Goal: Entertainment & Leisure: Consume media (video, audio)

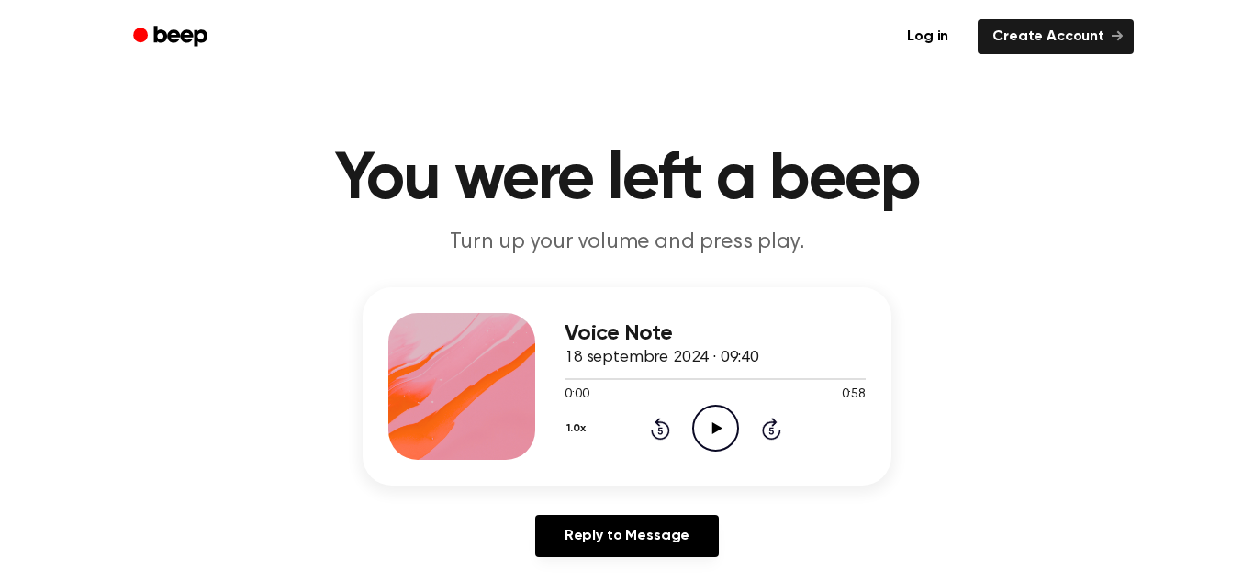
click at [726, 435] on icon "Play Audio" at bounding box center [715, 428] width 47 height 47
click at [697, 425] on icon "Pause Audio" at bounding box center [715, 428] width 47 height 47
click at [705, 431] on icon "Play Audio" at bounding box center [715, 428] width 47 height 47
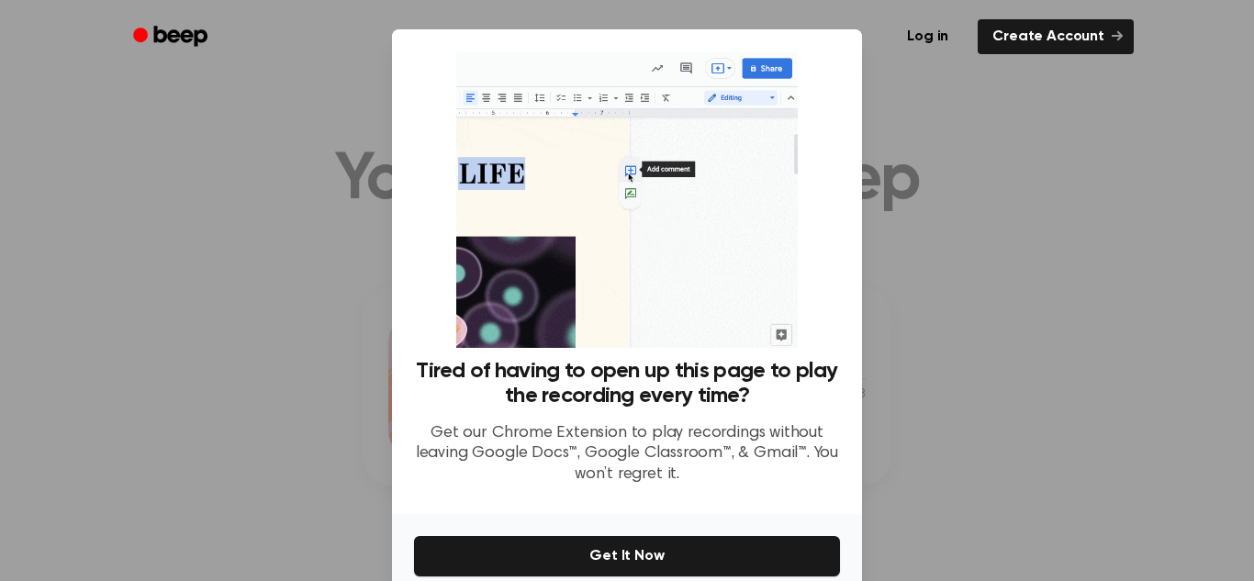
click at [1163, 283] on div at bounding box center [627, 290] width 1254 height 581
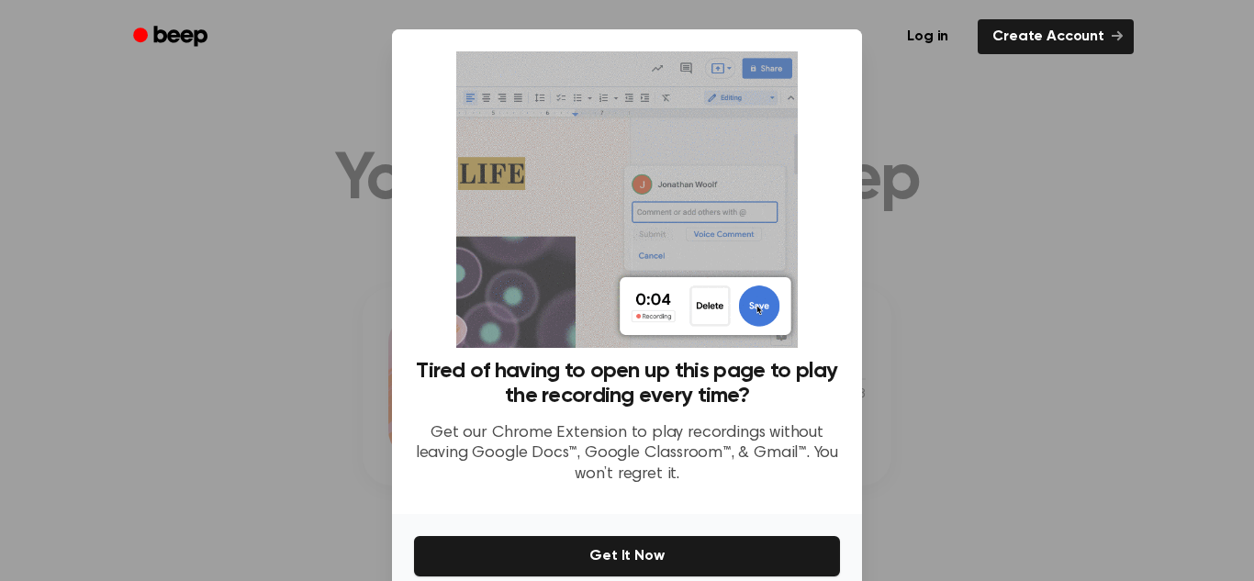
click at [1050, 369] on div at bounding box center [627, 290] width 1254 height 581
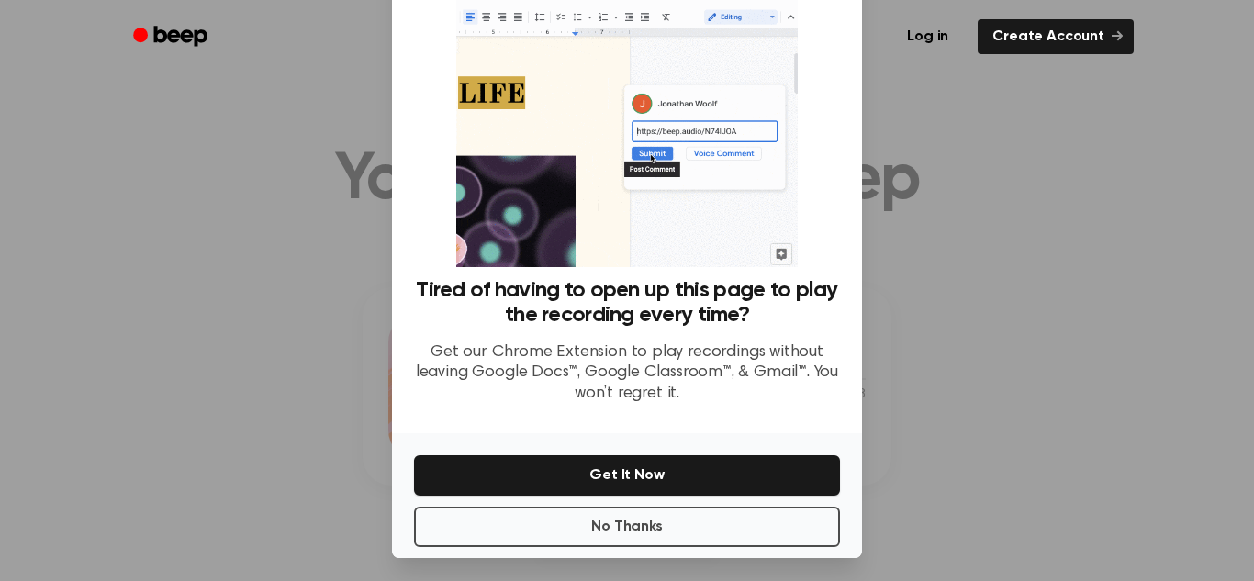
scroll to position [87, 0]
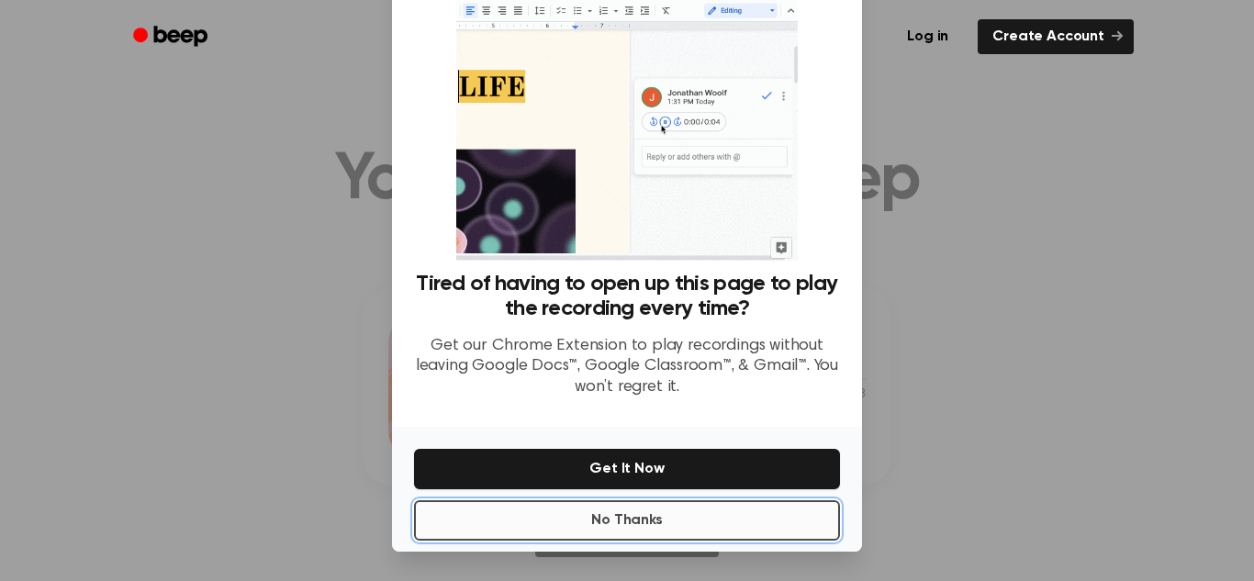
click at [606, 509] on button "No Thanks" at bounding box center [627, 520] width 426 height 40
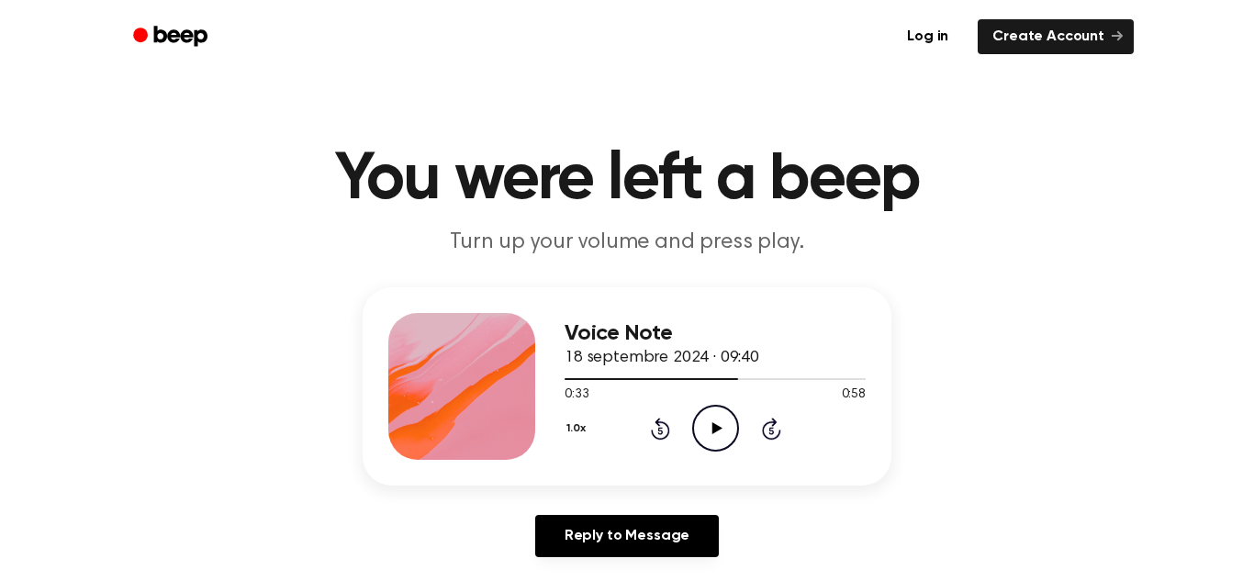
drag, startPoint x: 710, startPoint y: 413, endPoint x: 901, endPoint y: 197, distance: 288.1
click at [711, 413] on icon "Play Audio" at bounding box center [715, 428] width 47 height 47
click at [707, 434] on icon "Play Audio" at bounding box center [715, 428] width 47 height 47
